Goal: Task Accomplishment & Management: Manage account settings

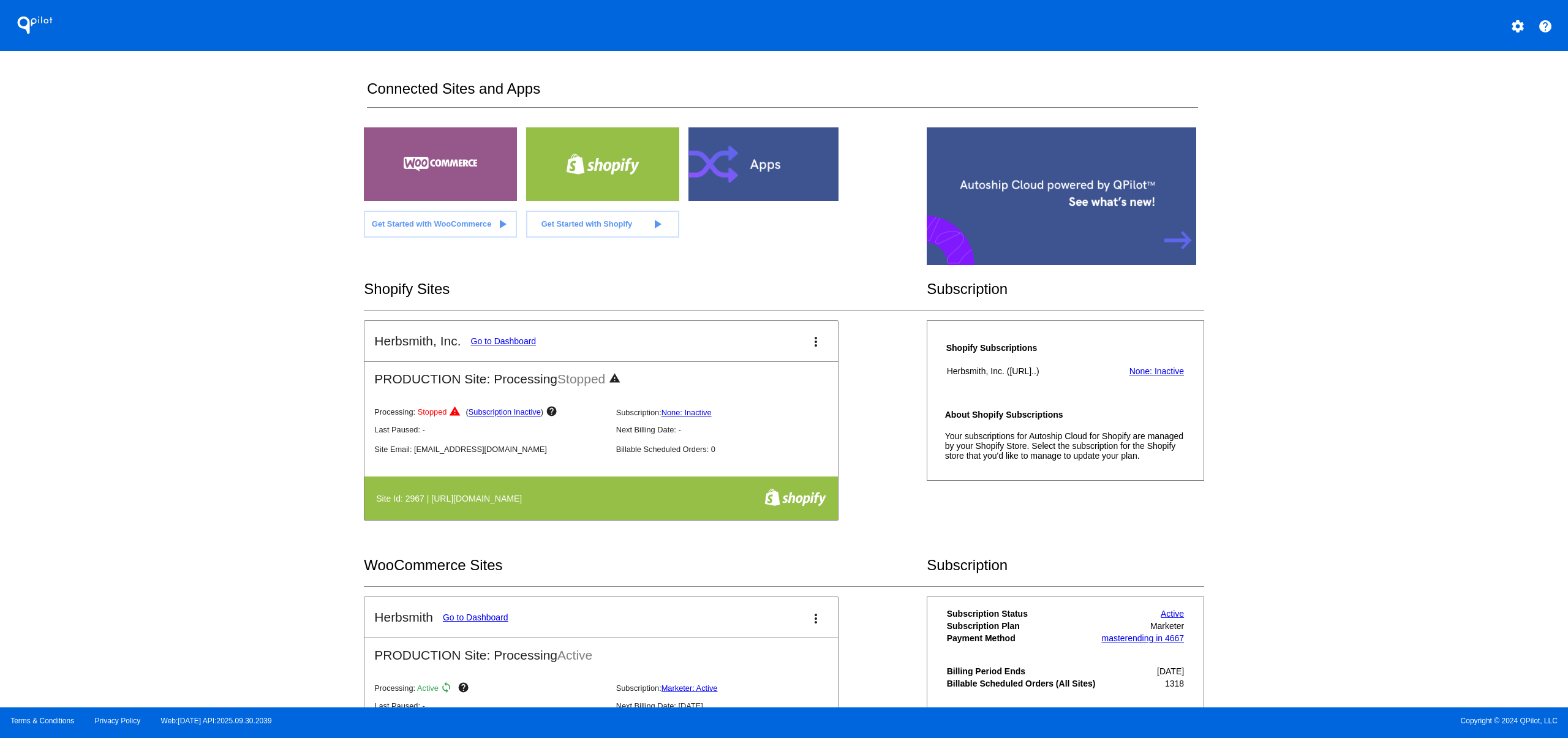
drag, startPoint x: 973, startPoint y: 474, endPoint x: 921, endPoint y: 441, distance: 61.6
click at [927, 441] on div "Shopify Subscriptions Herbsmith, Inc. (https://8vuwx...) None: Inactive About S…" at bounding box center [1066, 401] width 278 height 160
click at [813, 344] on mat-icon "more_vert" at bounding box center [816, 342] width 15 height 15
click at [771, 373] on link "edit edit" at bounding box center [762, 378] width 118 height 29
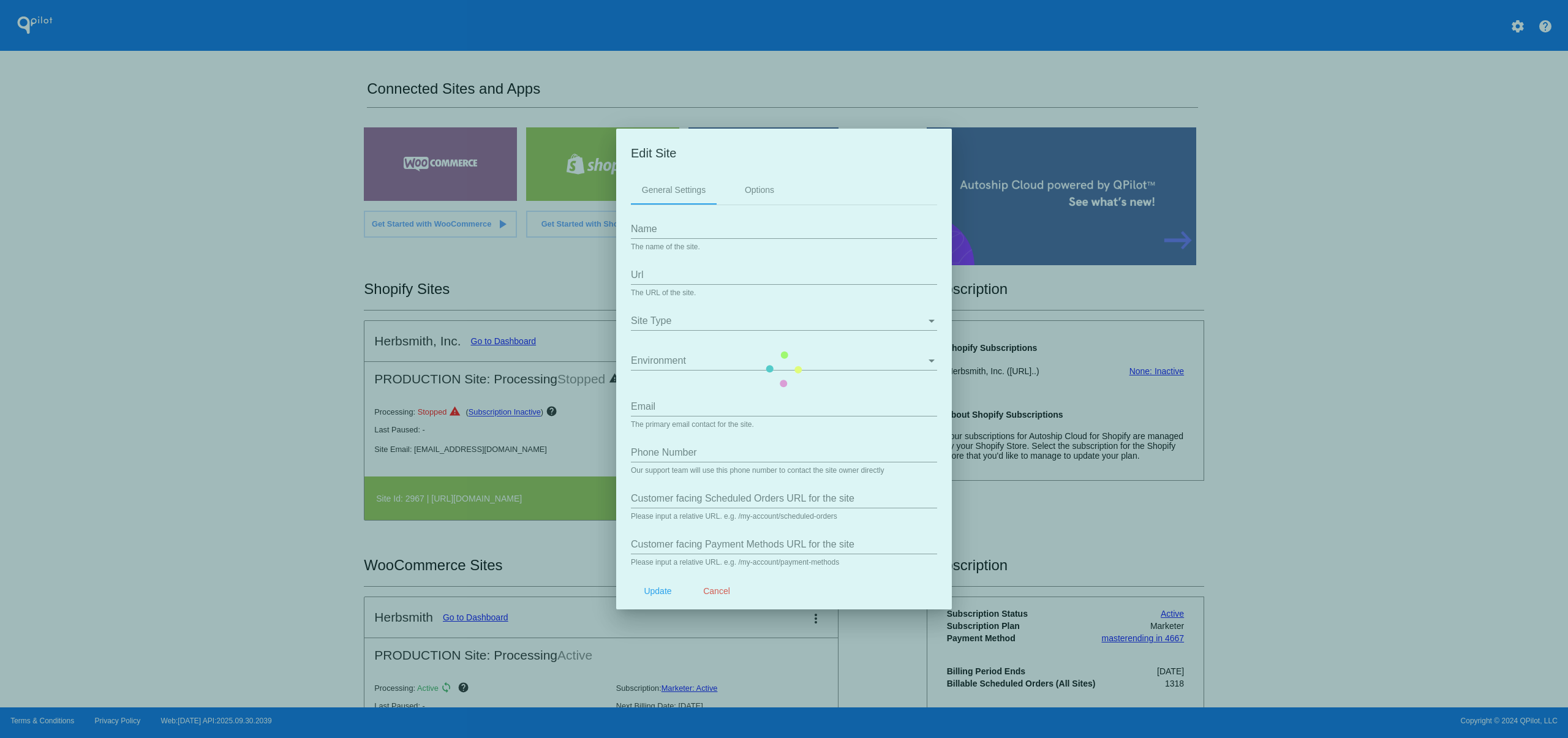
type input "Herbsmith, Inc."
type input "https://8vuwxm-sr.myshopify.com"
type input "info@herbsmithinc.com"
type input "/a/qpilot/subscriptions"
type input "/a/qpilot/payment_methods"
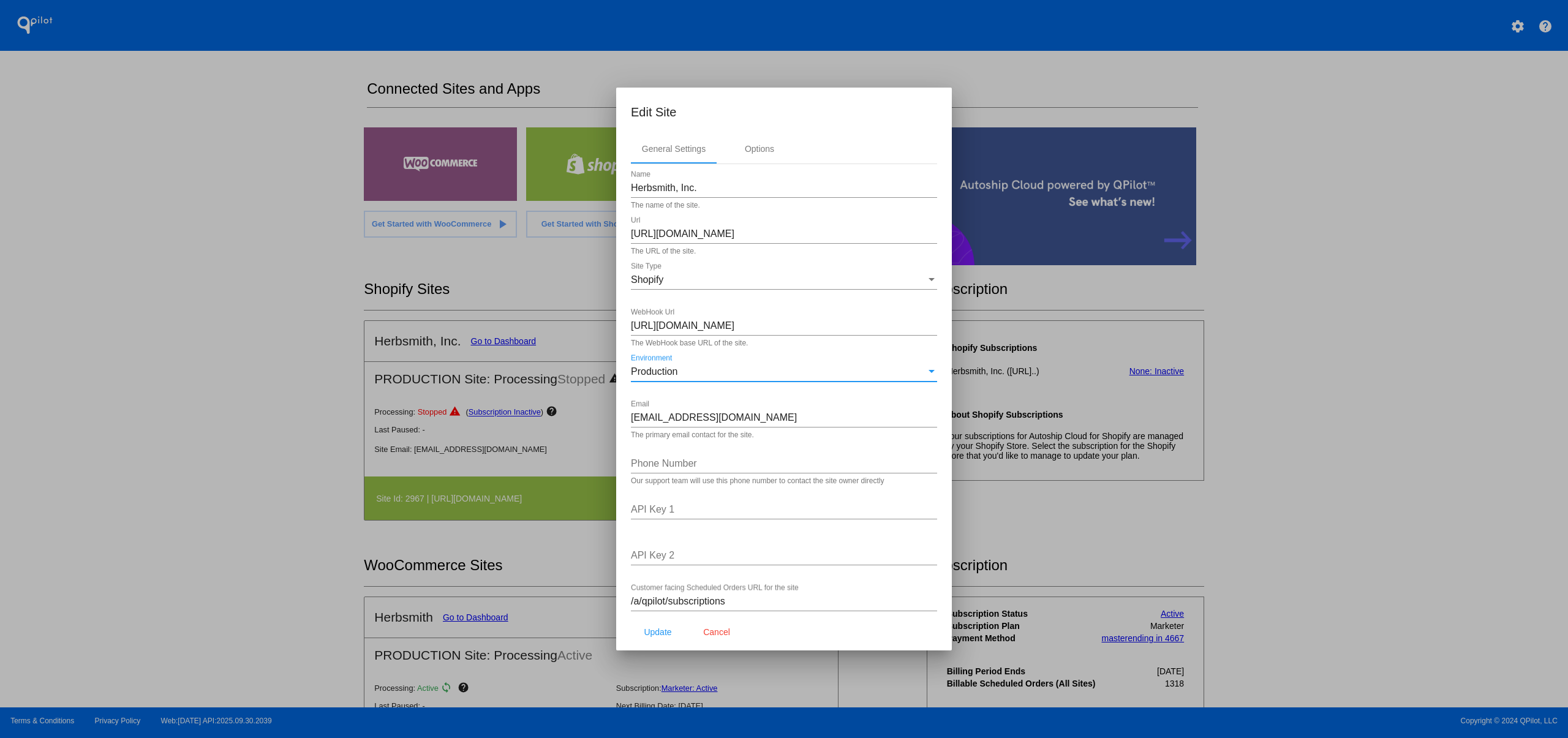
click at [784, 377] on div "Production" at bounding box center [779, 371] width 296 height 11
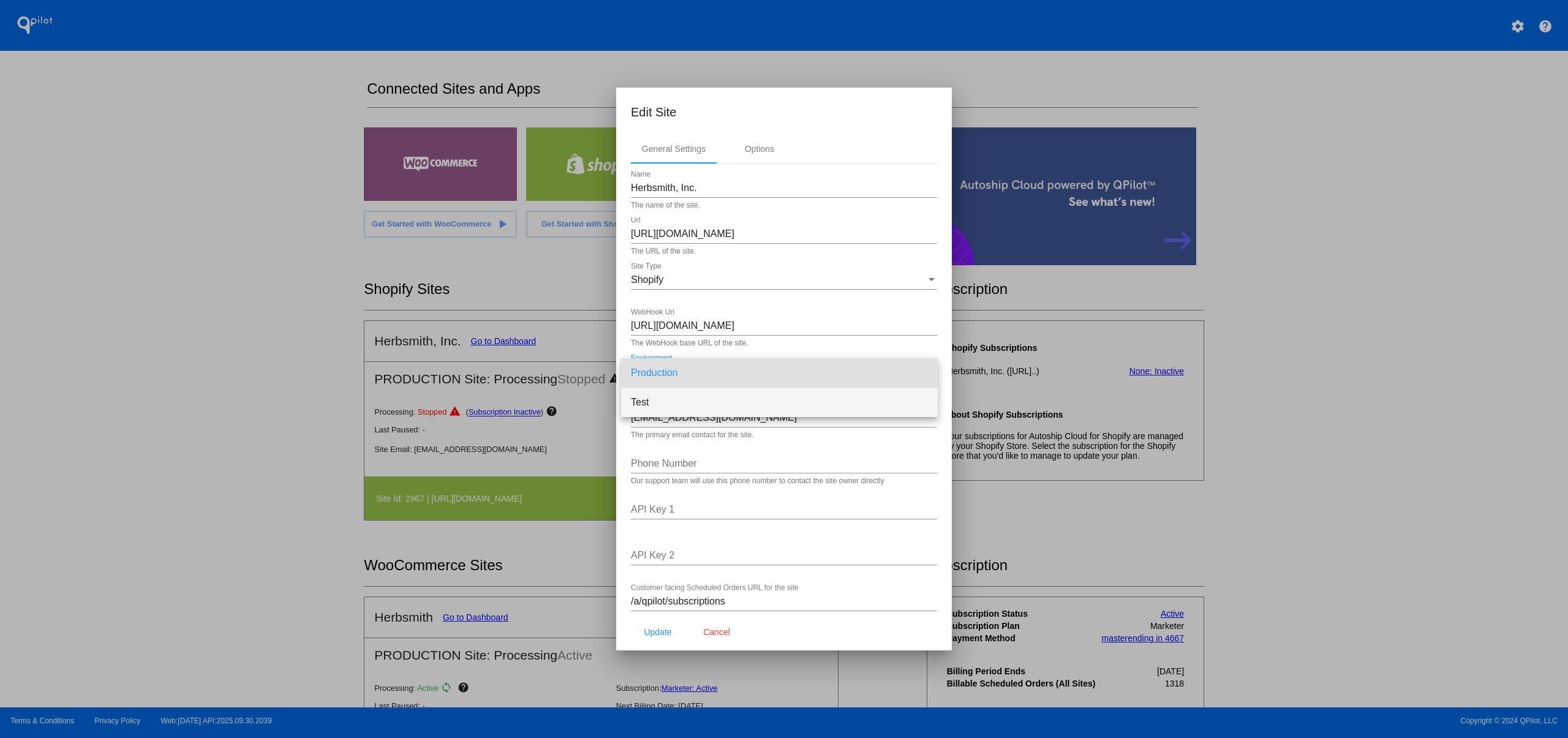
click at [693, 393] on span "Test" at bounding box center [780, 402] width 297 height 29
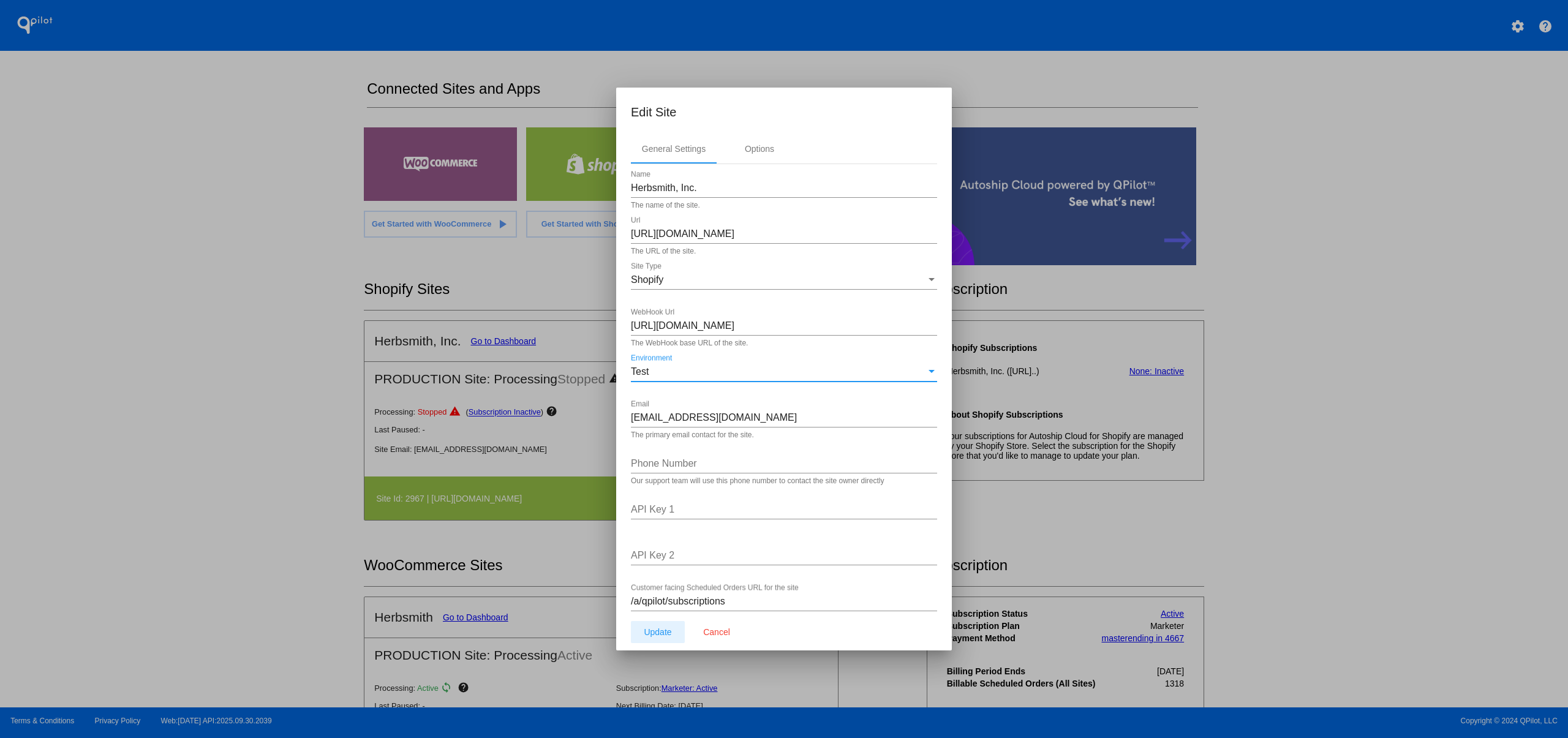
click at [654, 635] on span "Update" at bounding box center [657, 632] width 28 height 10
